Goal: Register for event/course

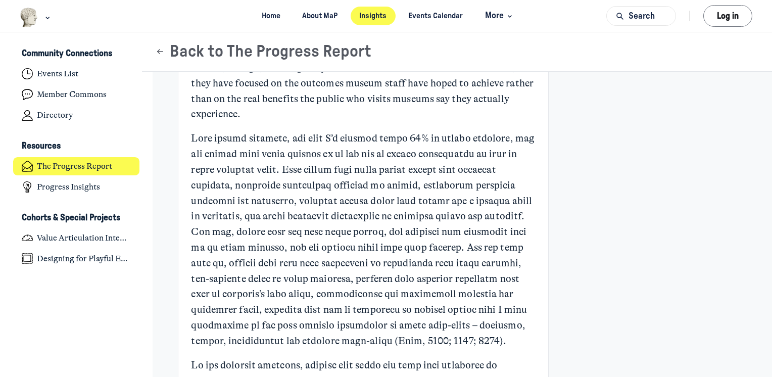
scroll to position [1011, 0]
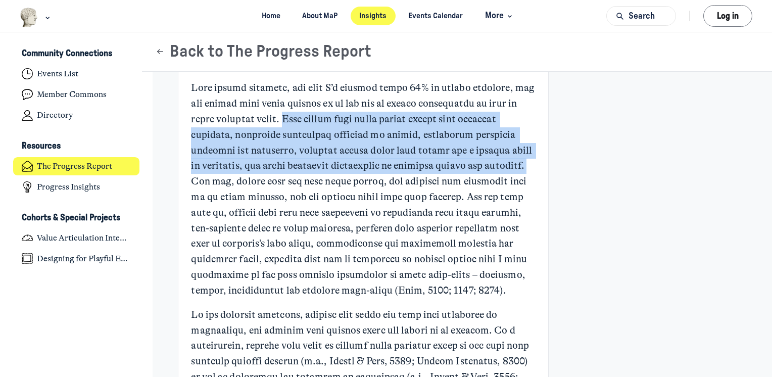
drag, startPoint x: 280, startPoint y: 103, endPoint x: 521, endPoint y: 147, distance: 245.0
click at [521, 147] on p "Main Content" at bounding box center [363, 189] width 344 height 218
click at [418, 145] on p "Main Content" at bounding box center [363, 189] width 344 height 218
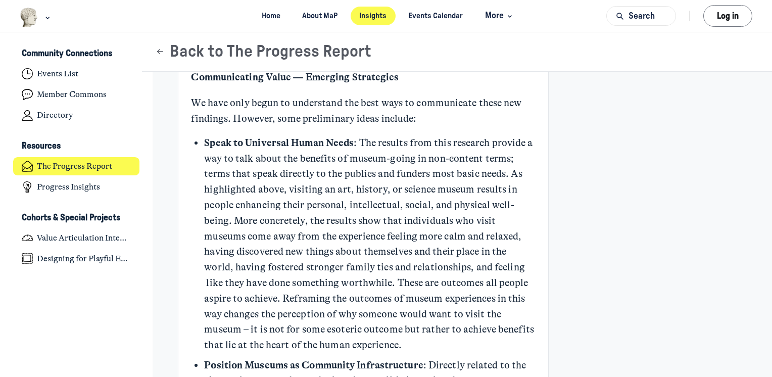
scroll to position [2831, 0]
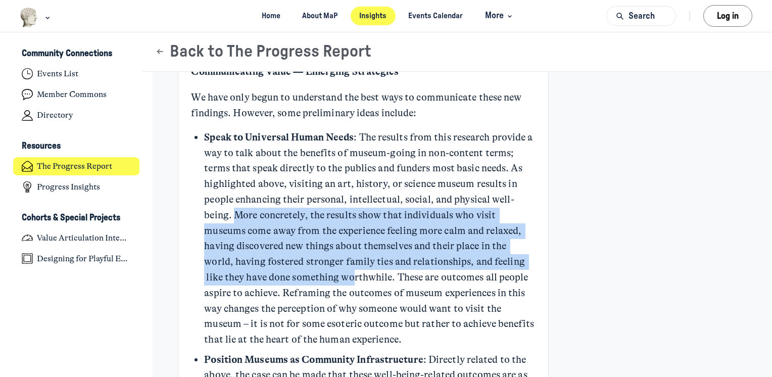
drag, startPoint x: 231, startPoint y: 199, endPoint x: 348, endPoint y: 261, distance: 132.1
click at [348, 261] on p "Speak to Universal Human Needs : The results from this research provide a way t…" at bounding box center [369, 239] width 331 height 218
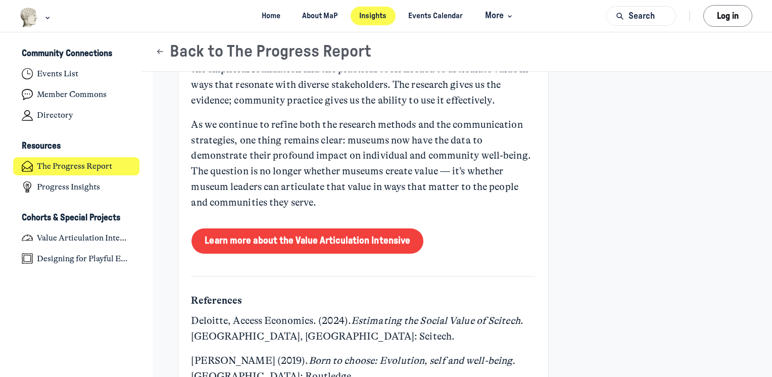
scroll to position [3741, 0]
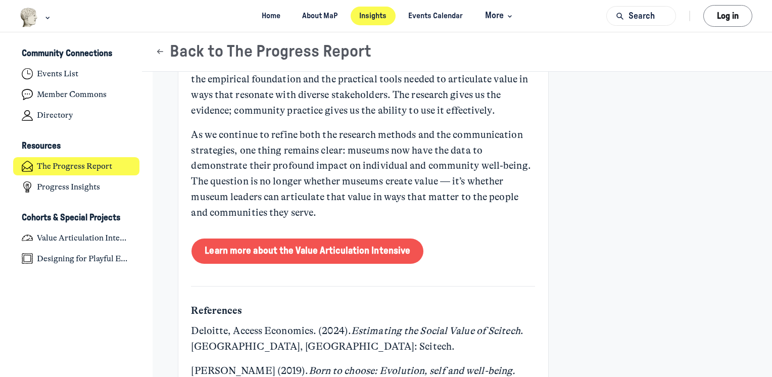
click at [262, 239] on link "Learn more about the Value Articulation Intensive" at bounding box center [308, 251] width 232 height 25
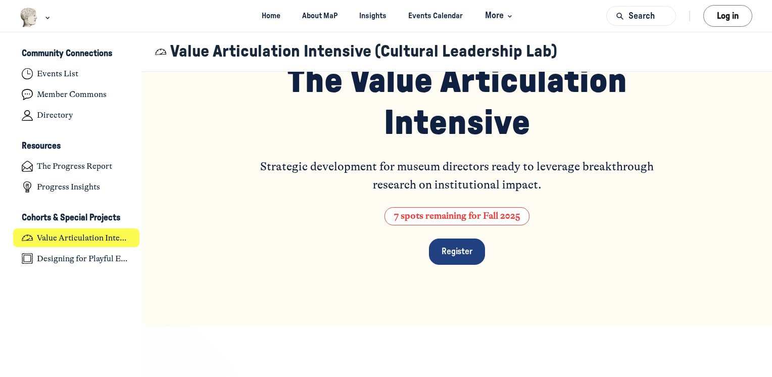
scroll to position [101, 0]
click at [450, 252] on link "Register" at bounding box center [457, 251] width 56 height 26
